Goal: Find specific page/section: Find specific page/section

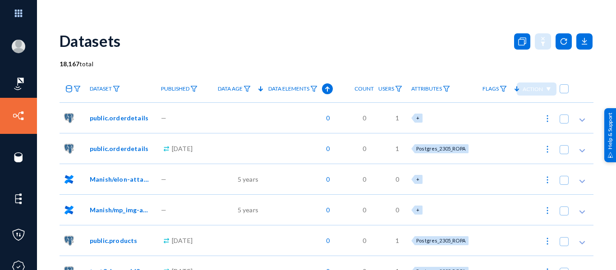
drag, startPoint x: 229, startPoint y: 30, endPoint x: 233, endPoint y: 33, distance: 5.5
click at [230, 30] on div "Datasets" at bounding box center [327, 41] width 534 height 37
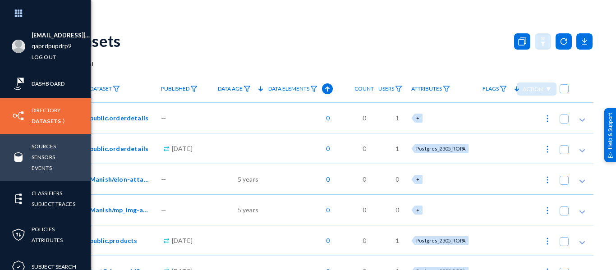
click at [39, 145] on link "Sources" at bounding box center [44, 146] width 24 height 10
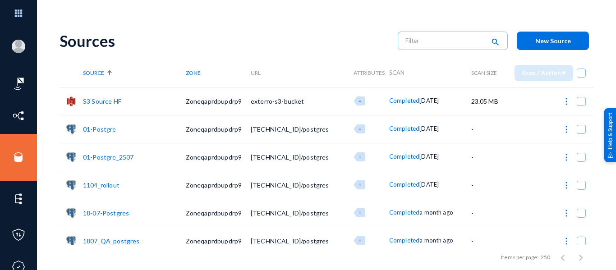
click at [283, 26] on div "Sources search New Source" at bounding box center [327, 41] width 534 height 37
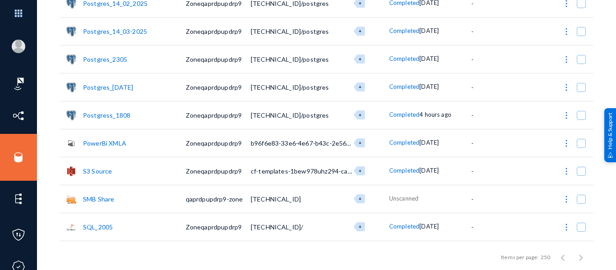
scroll to position [1624, 0]
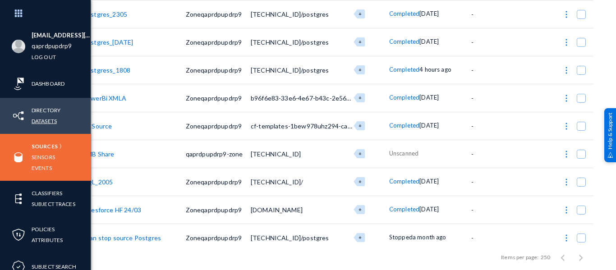
click at [42, 122] on link "Datasets" at bounding box center [44, 121] width 25 height 10
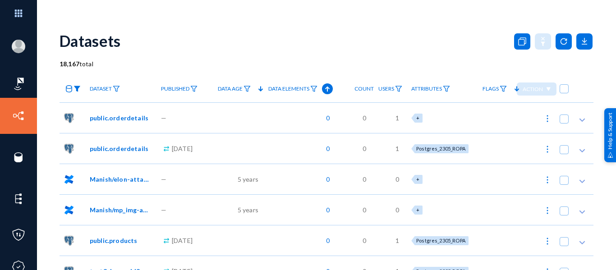
click at [78, 89] on img at bounding box center [76, 89] width 7 height 6
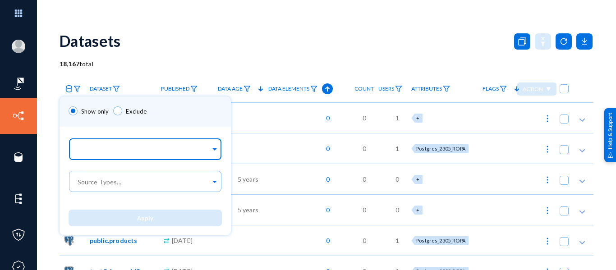
click at [119, 153] on input "text" at bounding box center [143, 151] width 135 height 9
type input "1808"
click at [123, 131] on div "Postgress_1808" at bounding box center [145, 131] width 153 height 19
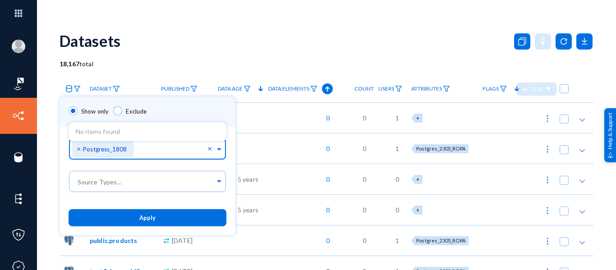
click at [123, 223] on button "Apply" at bounding box center [148, 217] width 158 height 17
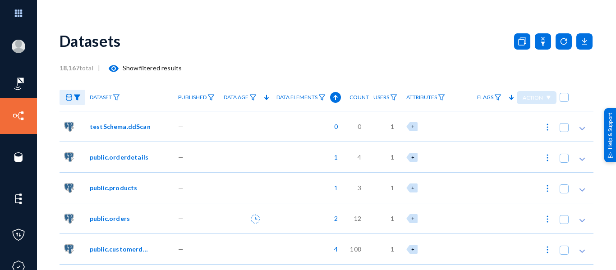
click at [115, 218] on span "public.orders" at bounding box center [110, 218] width 40 height 9
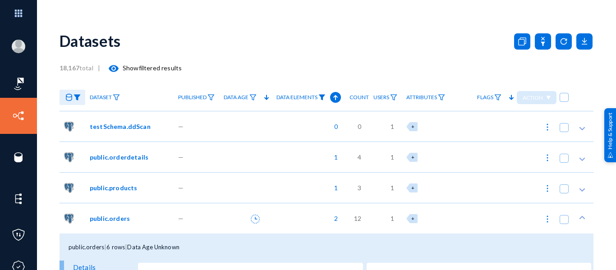
click at [321, 99] on img at bounding box center [321, 97] width 7 height 6
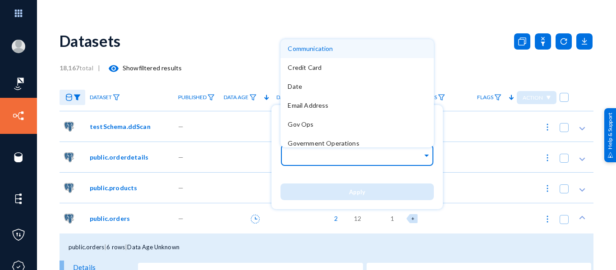
click at [321, 152] on input "text" at bounding box center [355, 156] width 135 height 9
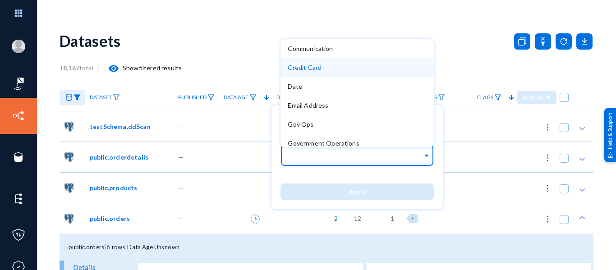
click at [312, 71] on span "Credit Card" at bounding box center [305, 68] width 34 height 8
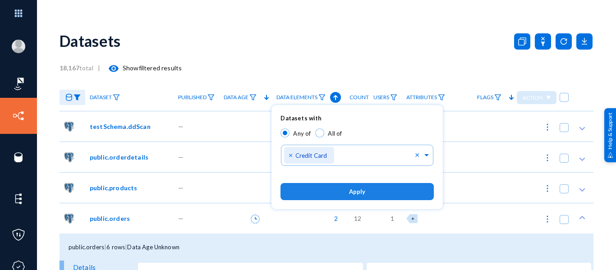
click at [327, 195] on button "Apply" at bounding box center [356, 191] width 153 height 17
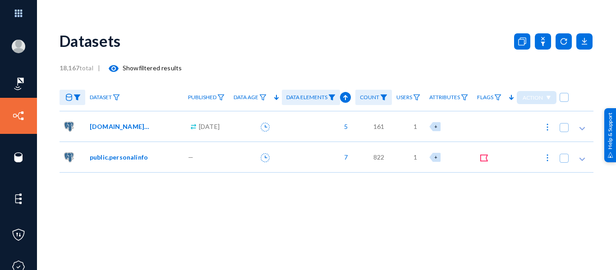
click at [328, 97] on img at bounding box center [331, 97] width 7 height 6
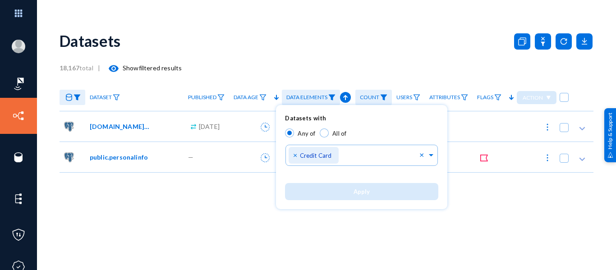
click at [155, 198] on div at bounding box center [308, 135] width 616 height 270
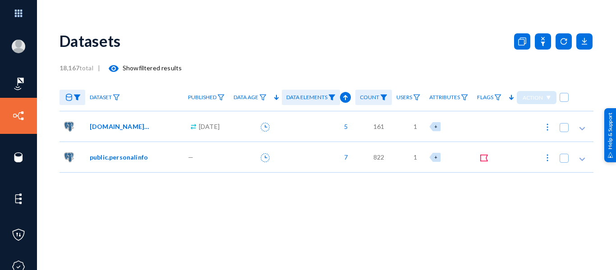
click at [328, 96] on img at bounding box center [331, 97] width 7 height 6
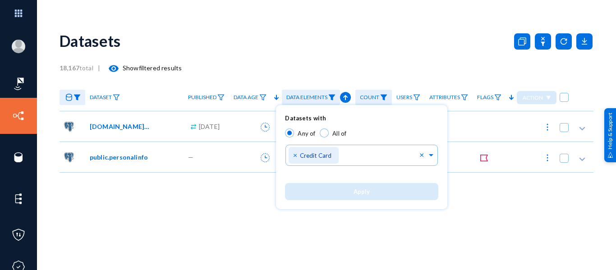
click at [299, 62] on div at bounding box center [308, 135] width 616 height 270
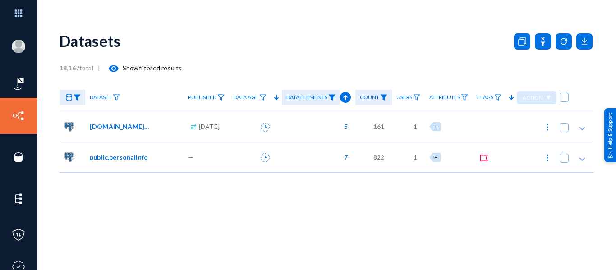
click at [303, 79] on div "Datasets 18,167 total | visibility Show filtered results Dataset Published Data…" at bounding box center [327, 158] width 534 height 271
click at [328, 98] on img at bounding box center [331, 97] width 7 height 6
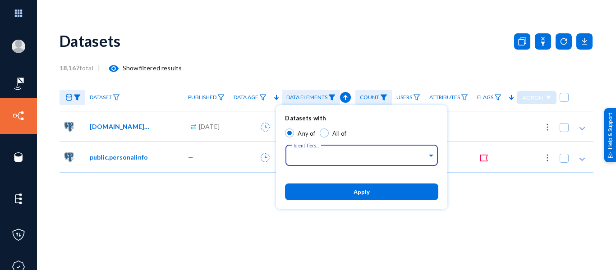
click at [386, 188] on button "Apply" at bounding box center [361, 192] width 153 height 17
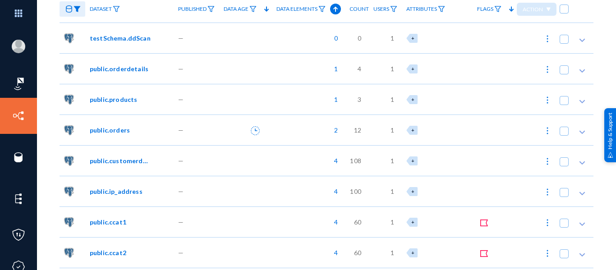
scroll to position [90, 0]
